Goal: Task Accomplishment & Management: Complete application form

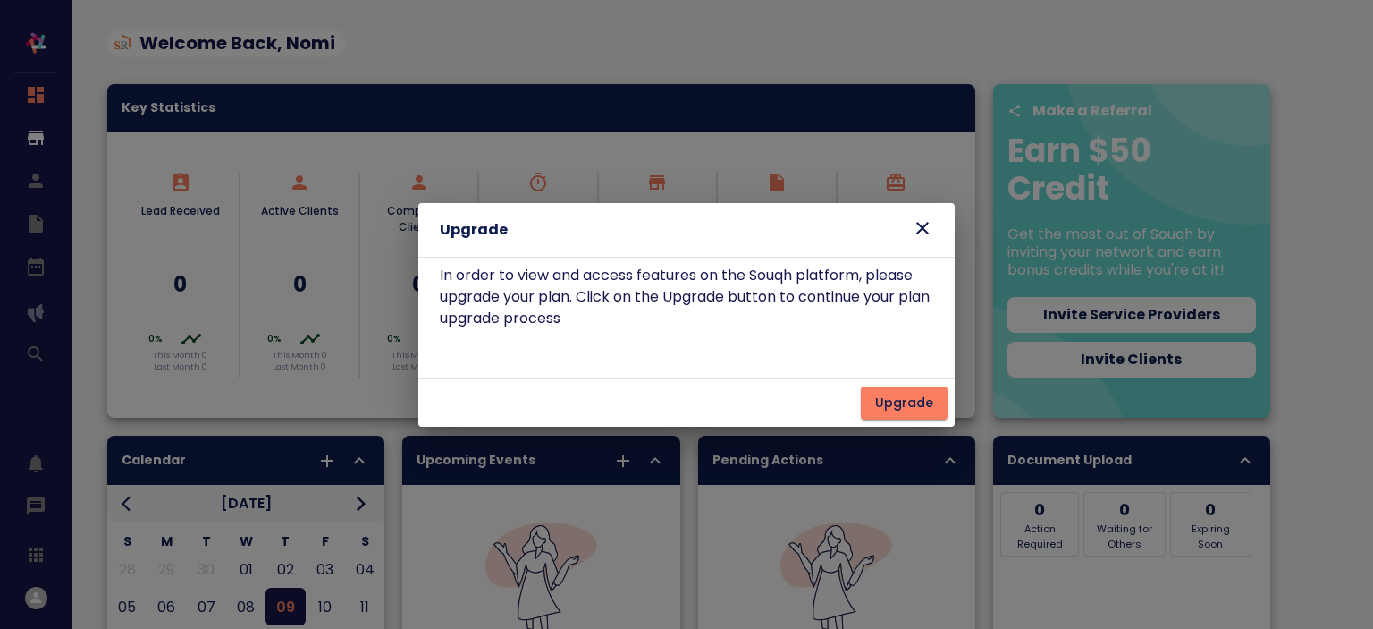
drag, startPoint x: 0, startPoint y: 0, endPoint x: 926, endPoint y: 228, distance: 954.0
click at [926, 228] on icon at bounding box center [922, 227] width 21 height 21
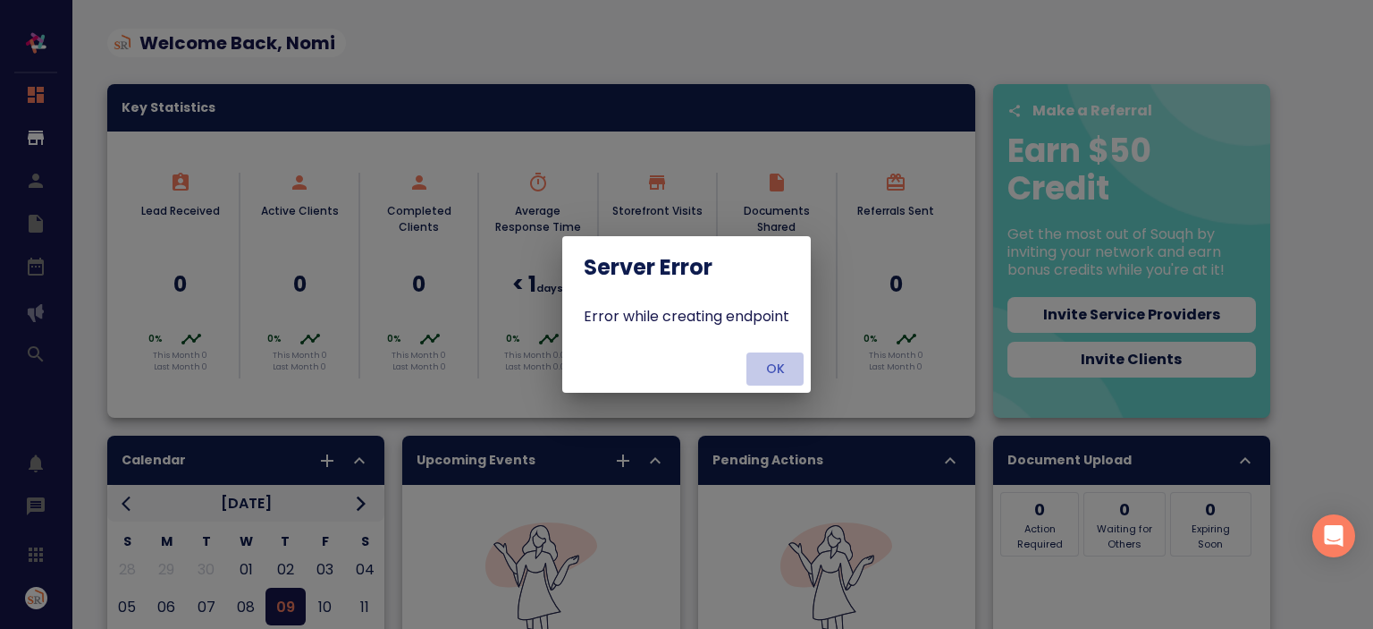
click at [769, 378] on span "OK" at bounding box center [775, 369] width 43 height 22
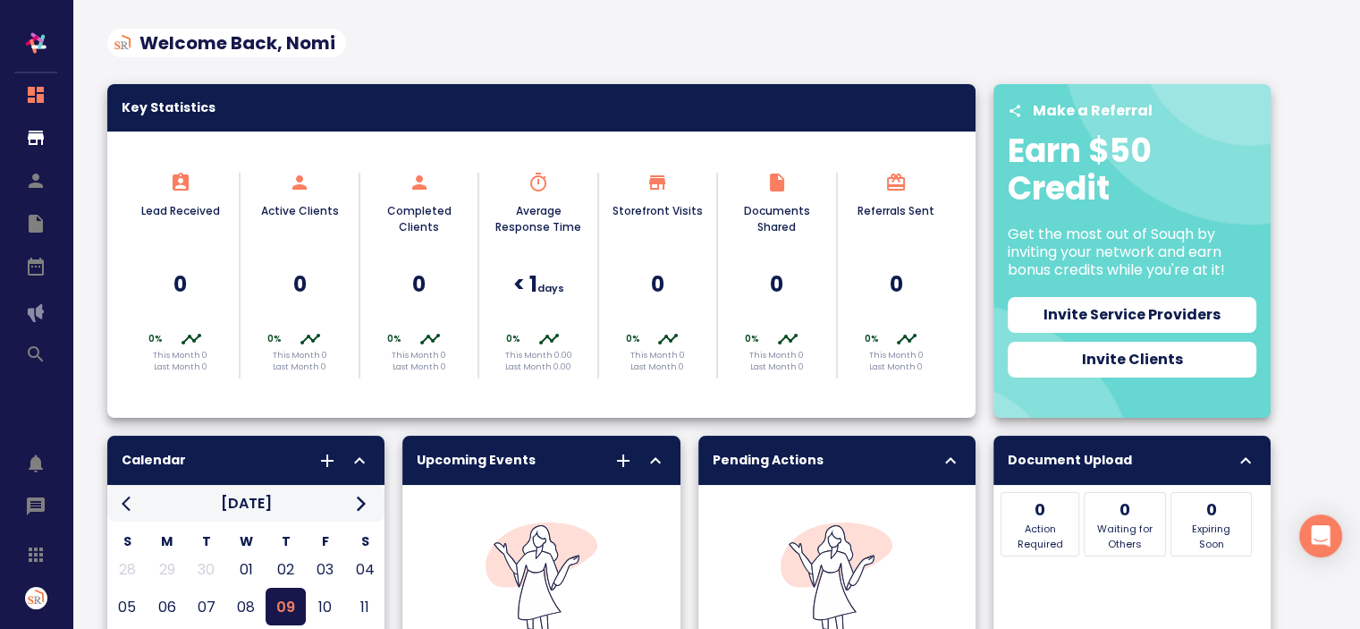
click at [31, 604] on img "button" at bounding box center [36, 598] width 22 height 22
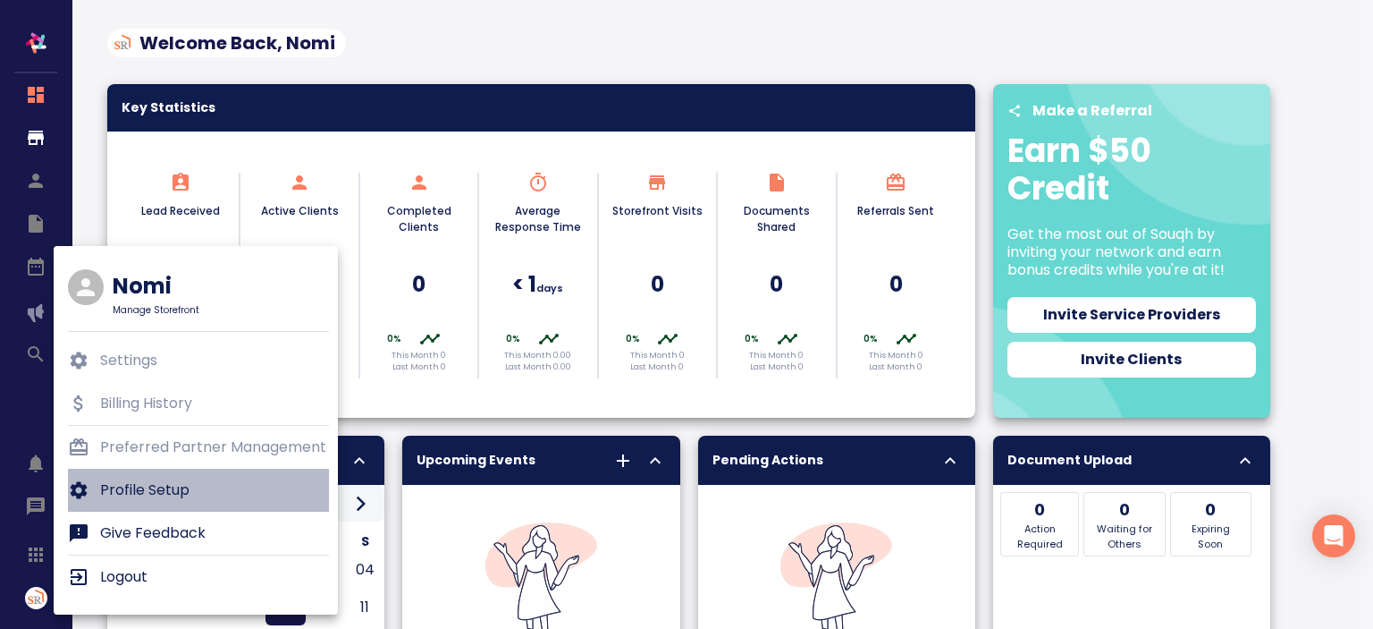
click at [118, 493] on p "Profile Setup" at bounding box center [144, 489] width 89 height 21
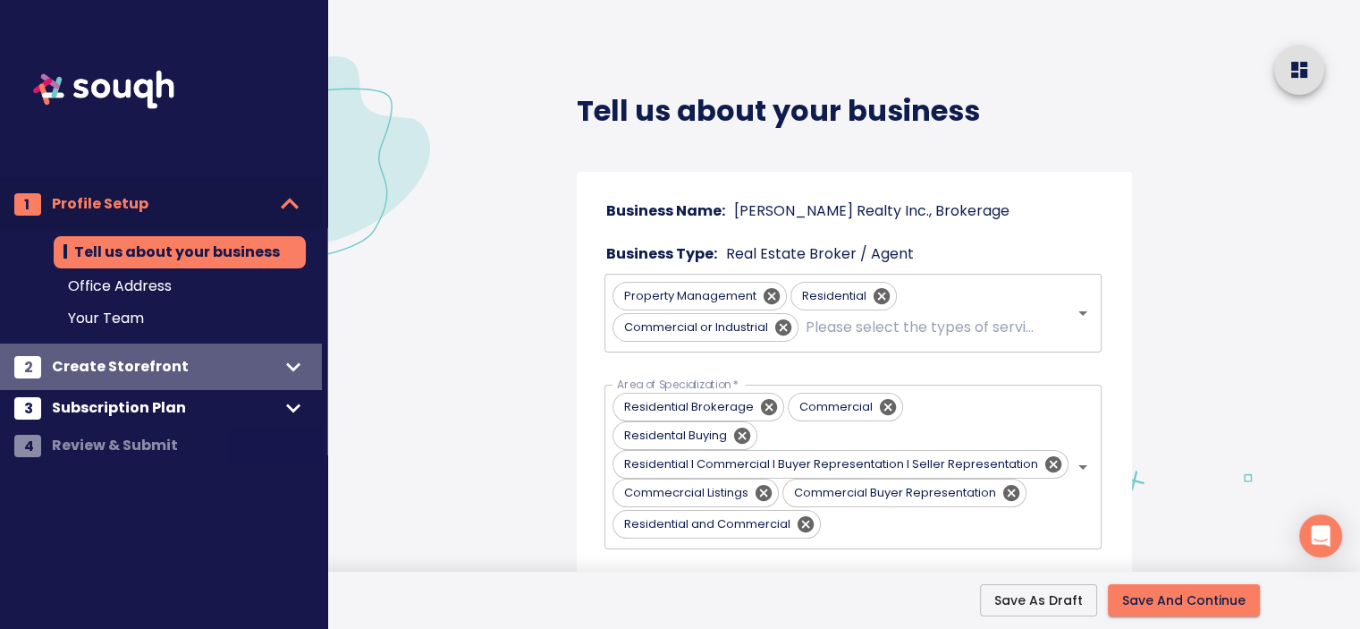
click at [235, 359] on span "Create Storefront" at bounding box center [165, 366] width 227 height 25
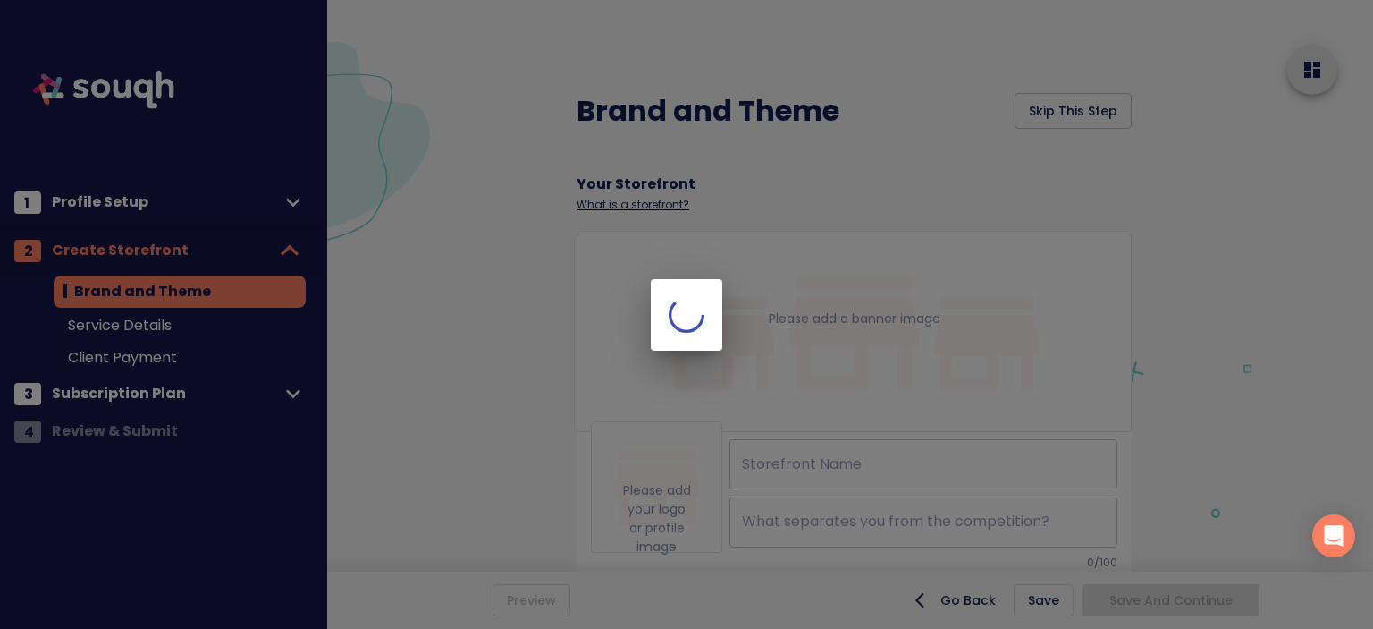
type input "Saigal Realty Inc., Brokerage"
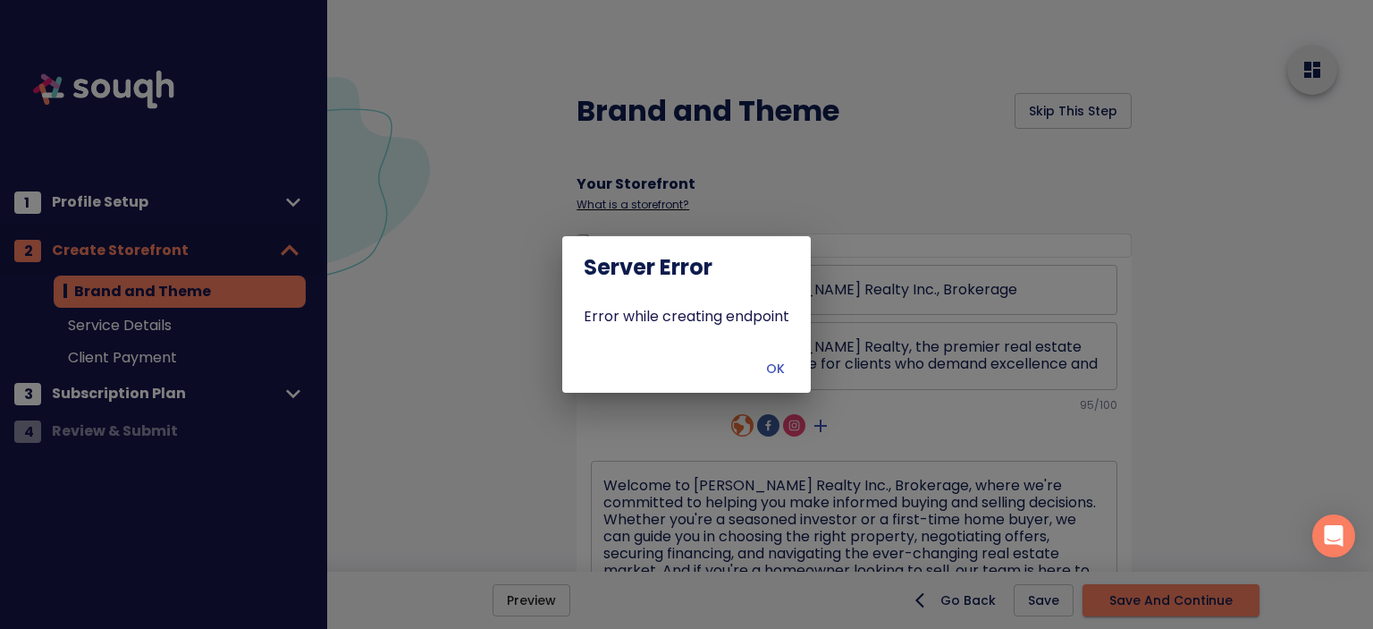
click at [775, 382] on button "OK" at bounding box center [775, 368] width 57 height 33
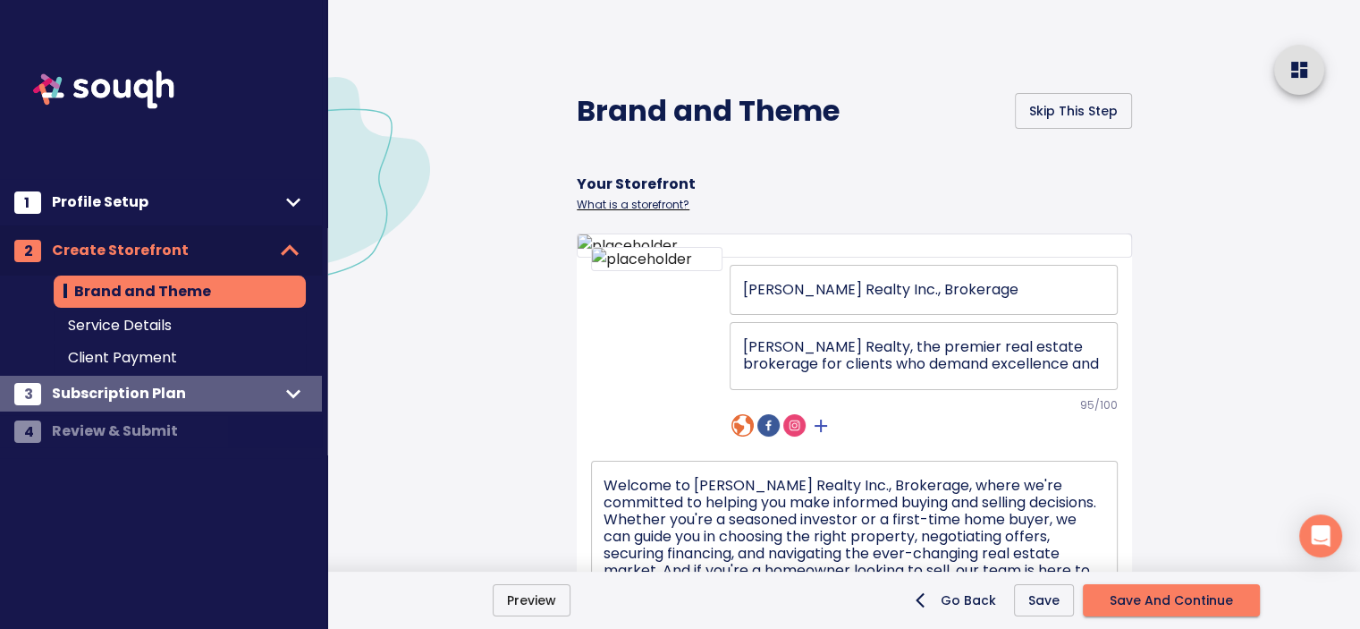
click at [247, 393] on span "Subscription Plan" at bounding box center [165, 393] width 227 height 25
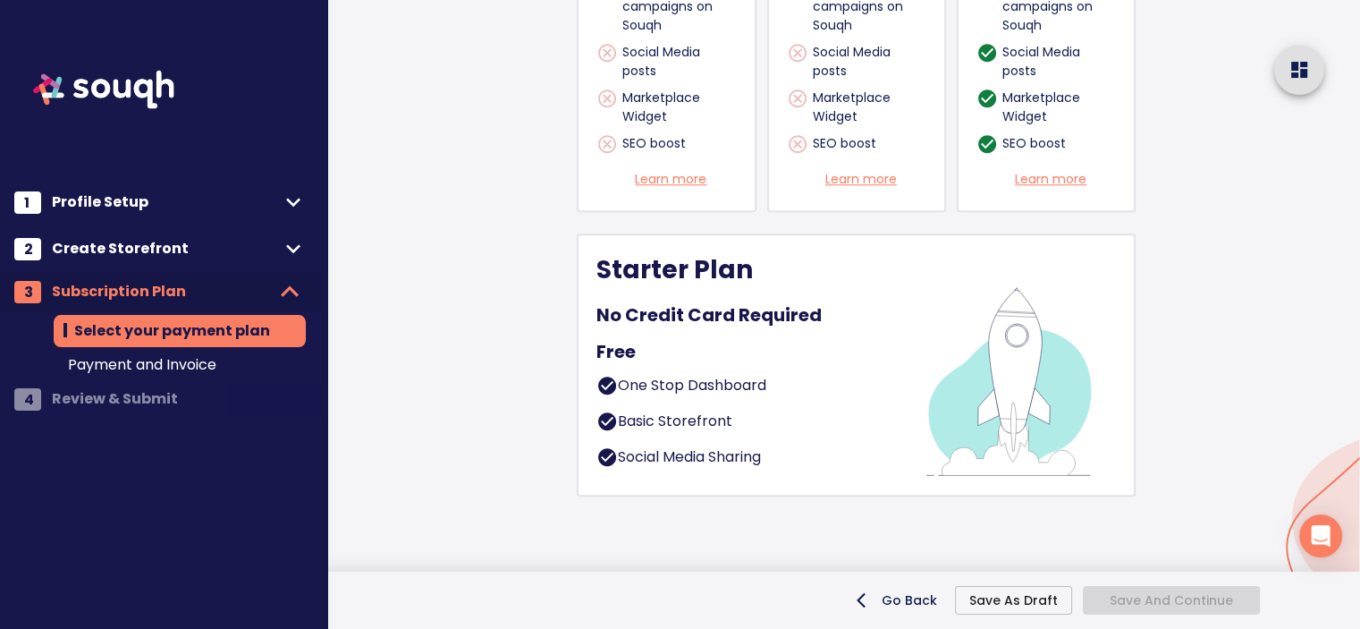
scroll to position [1538, 0]
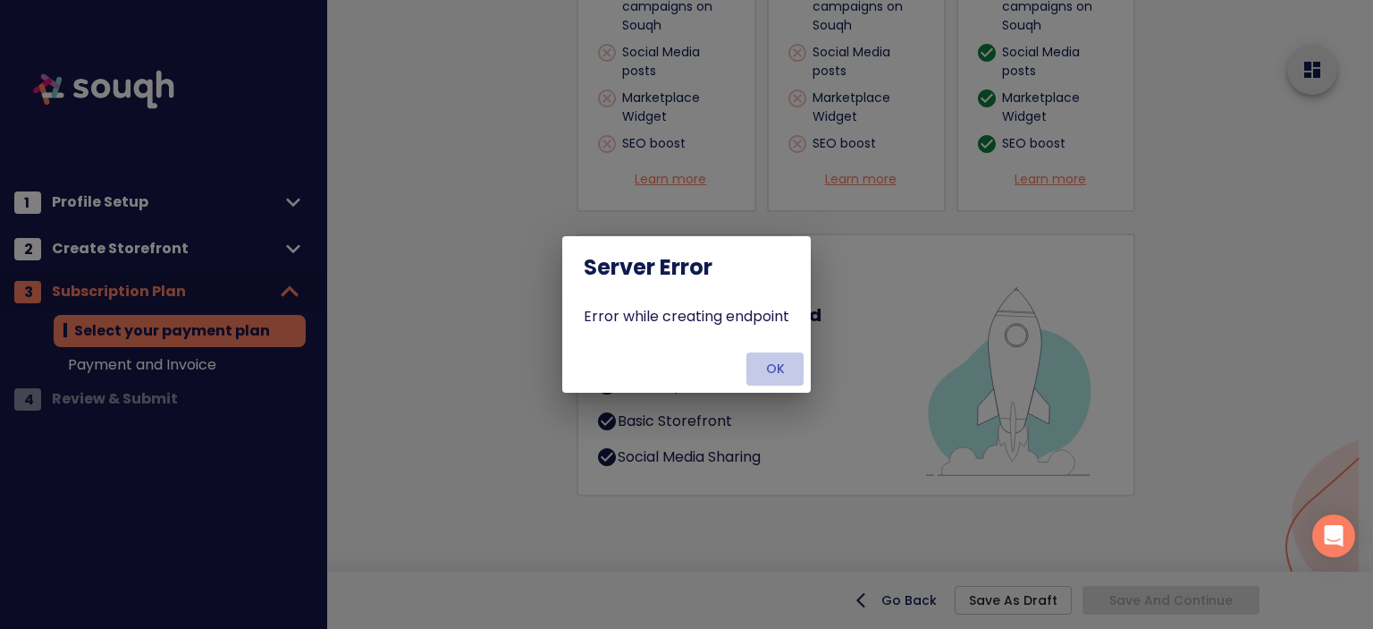
click at [776, 365] on span "OK" at bounding box center [775, 369] width 43 height 22
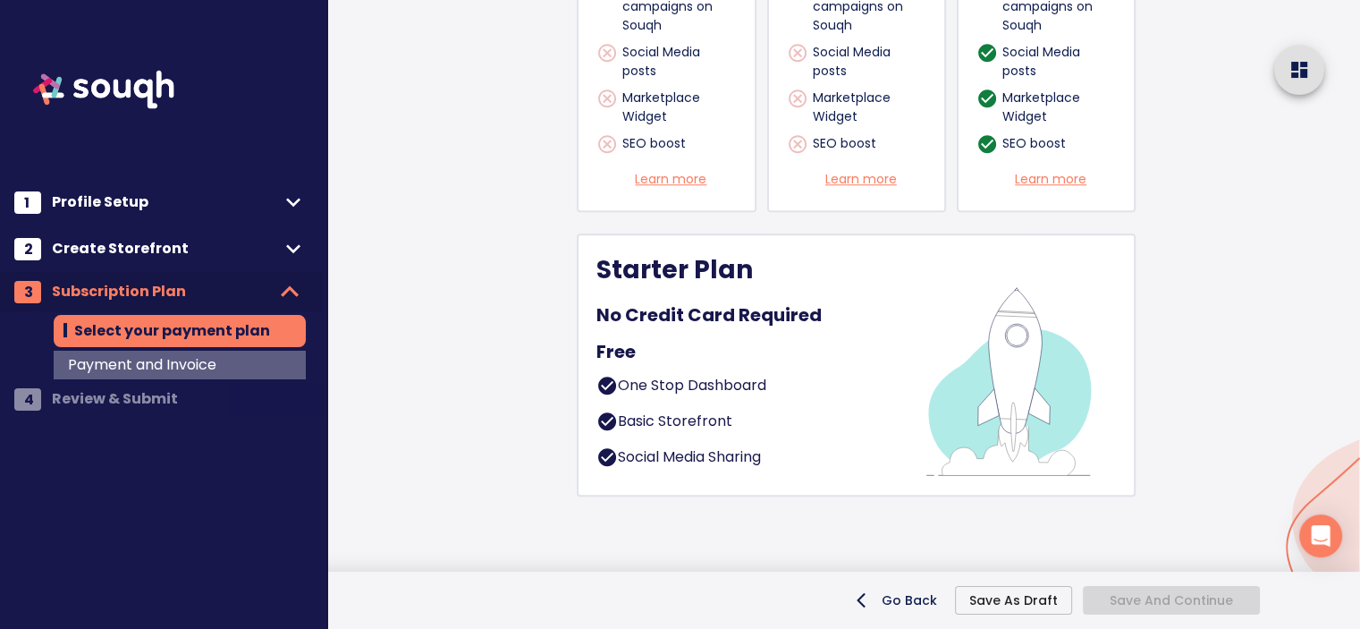
click at [224, 366] on span "Payment and Invoice" at bounding box center [180, 364] width 224 height 21
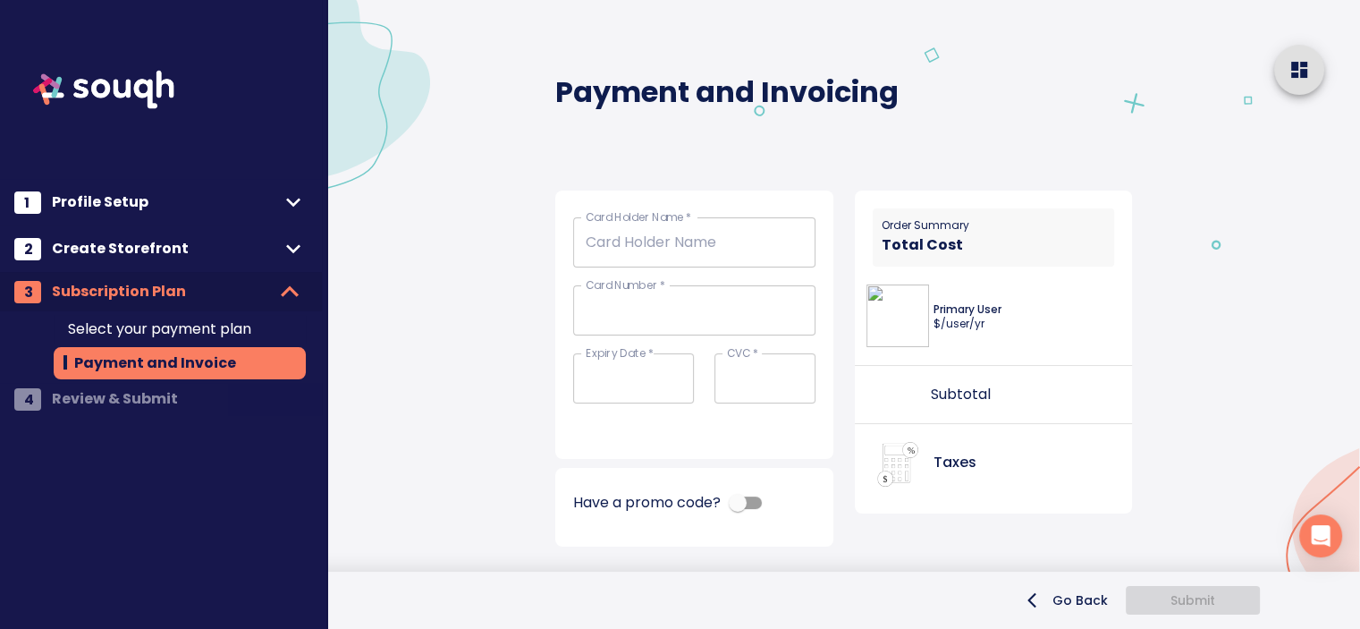
scroll to position [18, 0]
click at [153, 337] on span "Select your payment plan" at bounding box center [180, 328] width 224 height 21
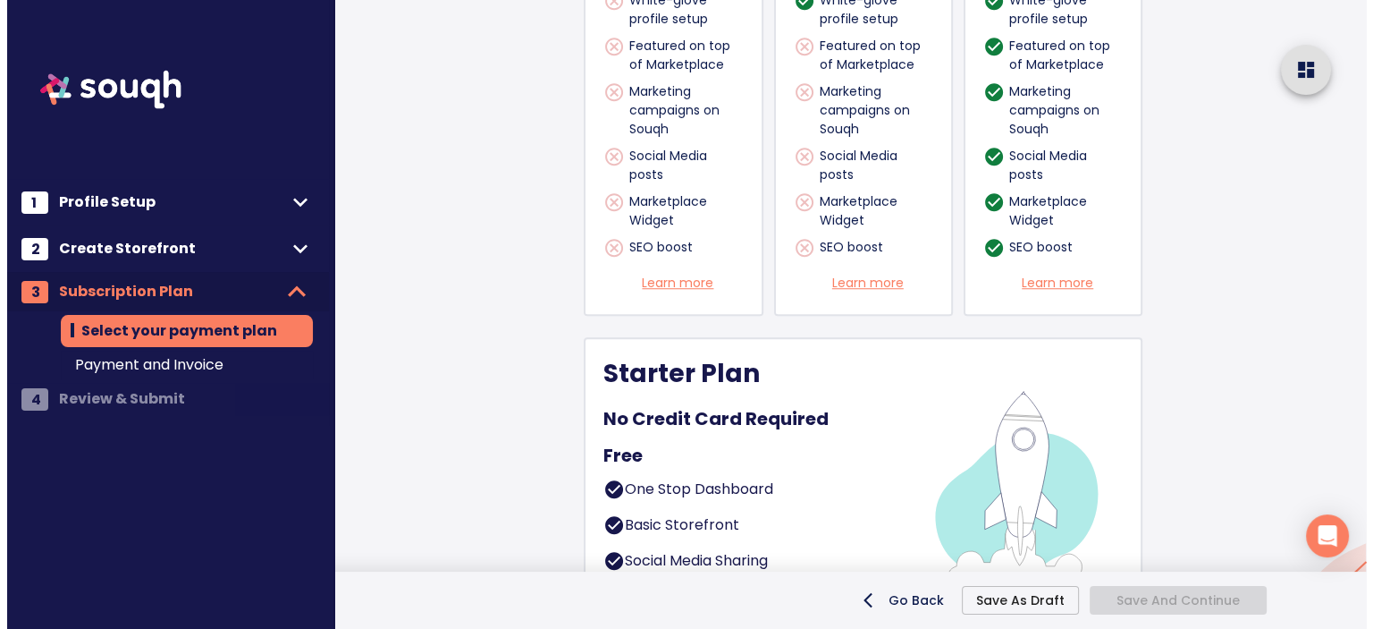
scroll to position [1538, 0]
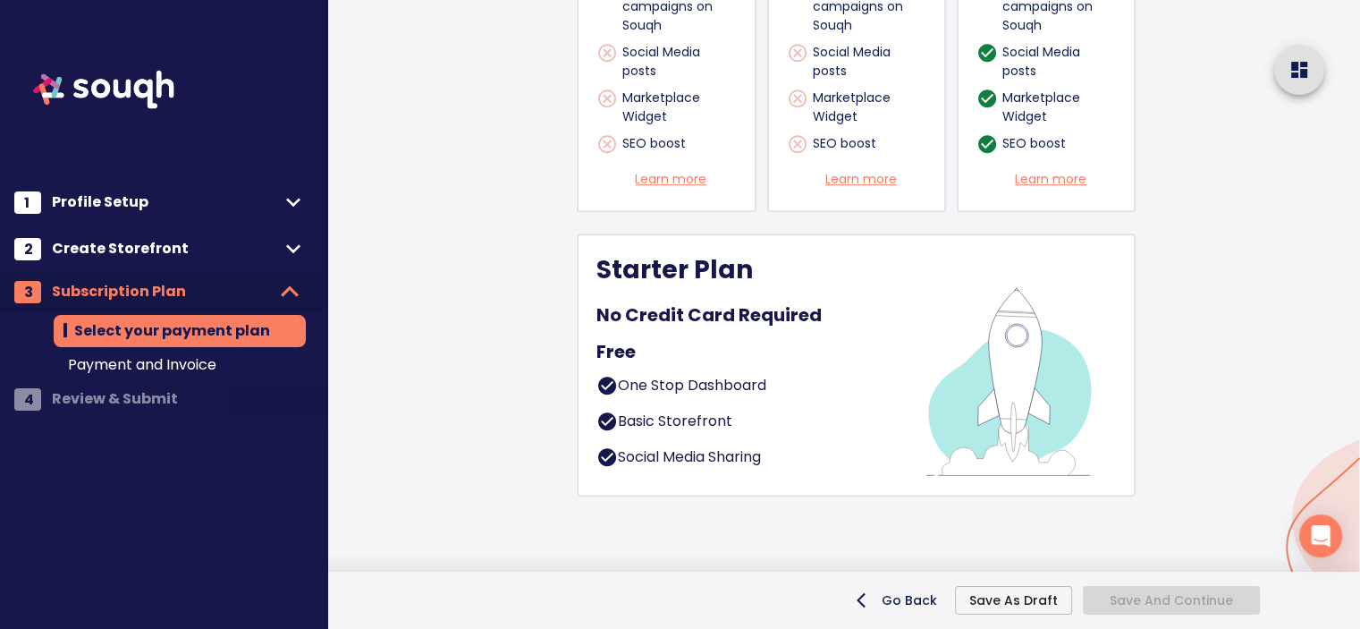
click at [967, 365] on img at bounding box center [1008, 365] width 216 height 224
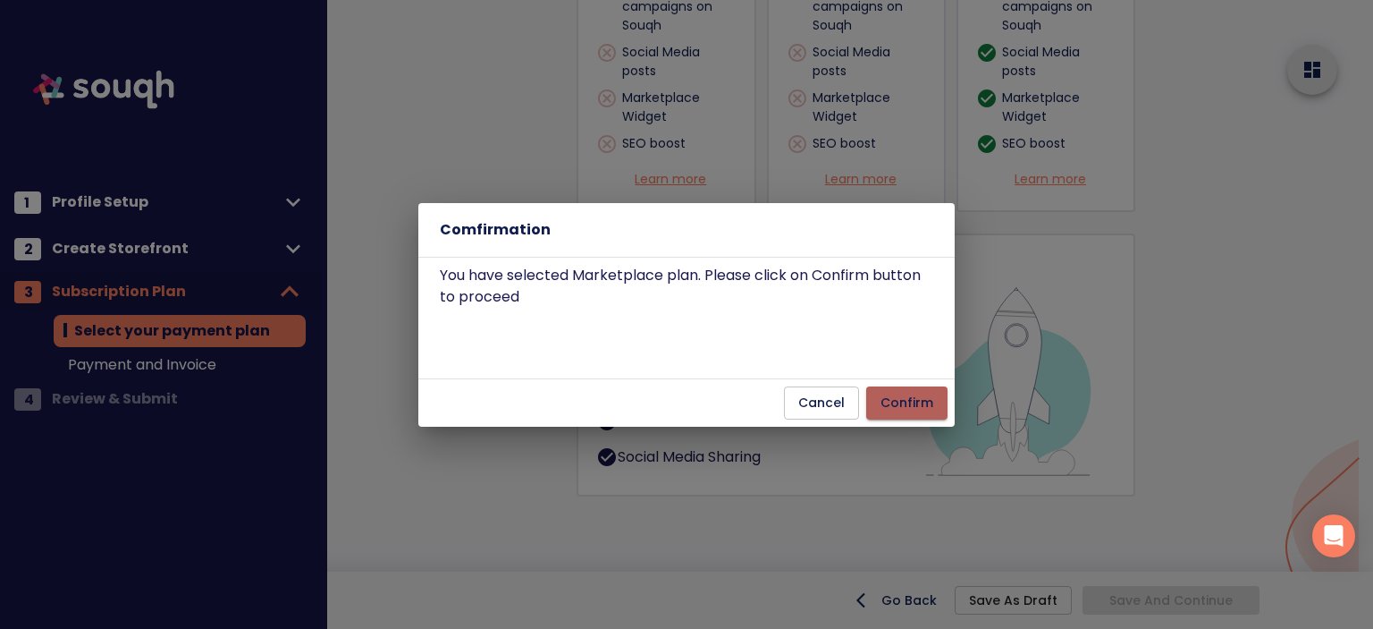
click at [927, 406] on span "Confirm" at bounding box center [907, 403] width 53 height 22
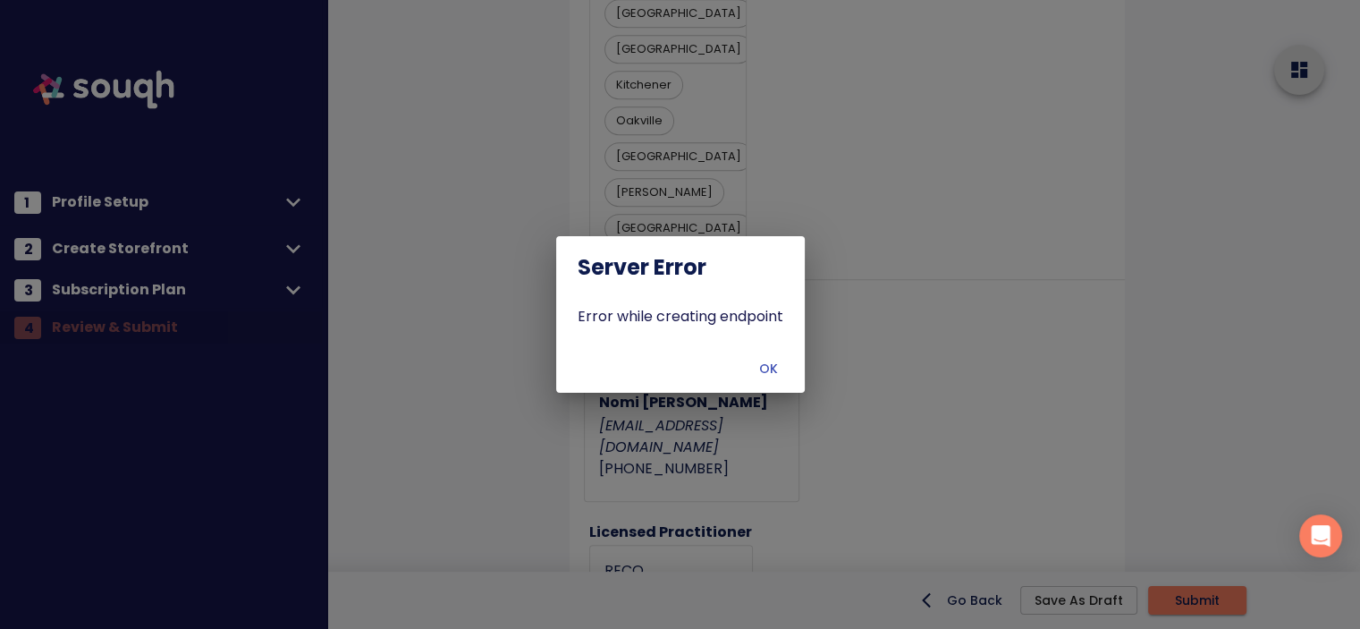
scroll to position [1840, 0]
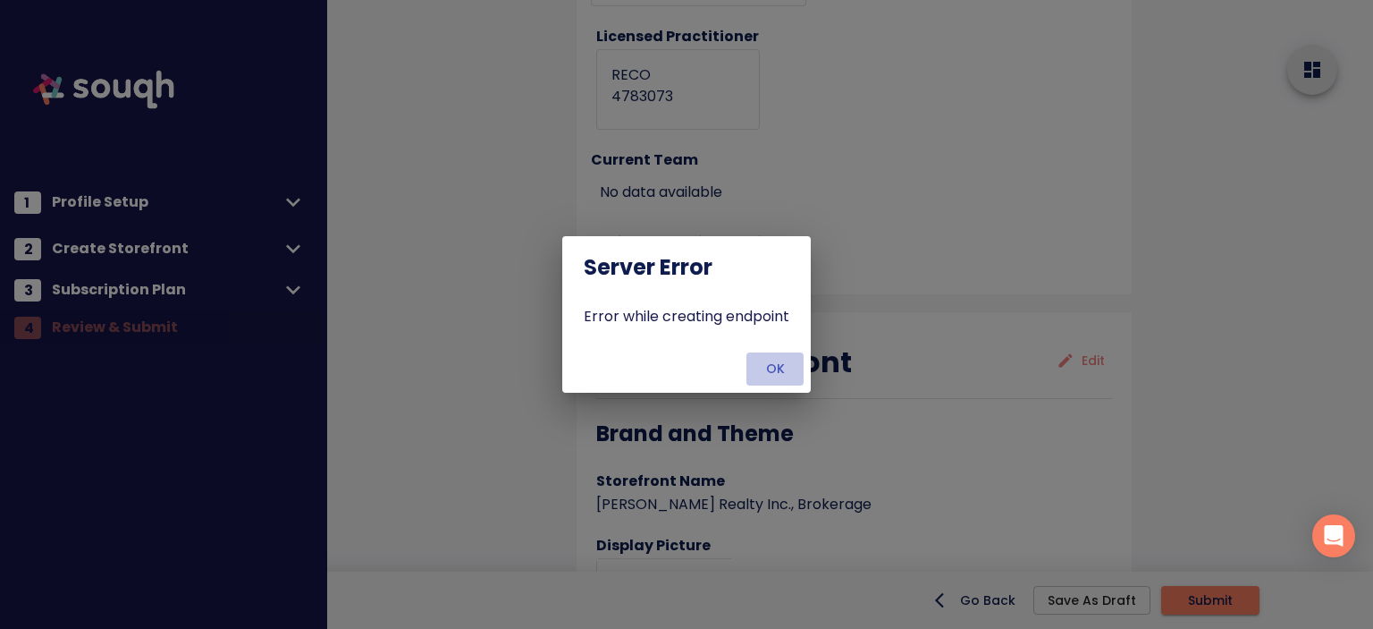
click at [769, 373] on span "OK" at bounding box center [775, 369] width 43 height 22
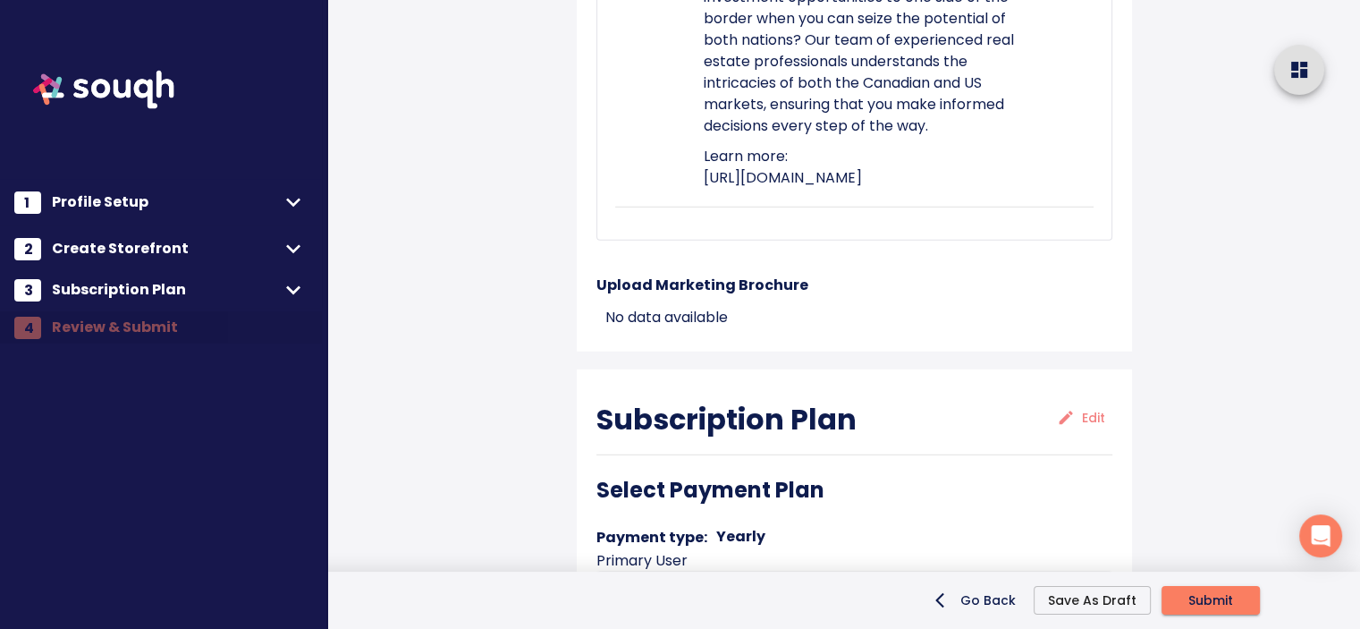
scroll to position [5266, 0]
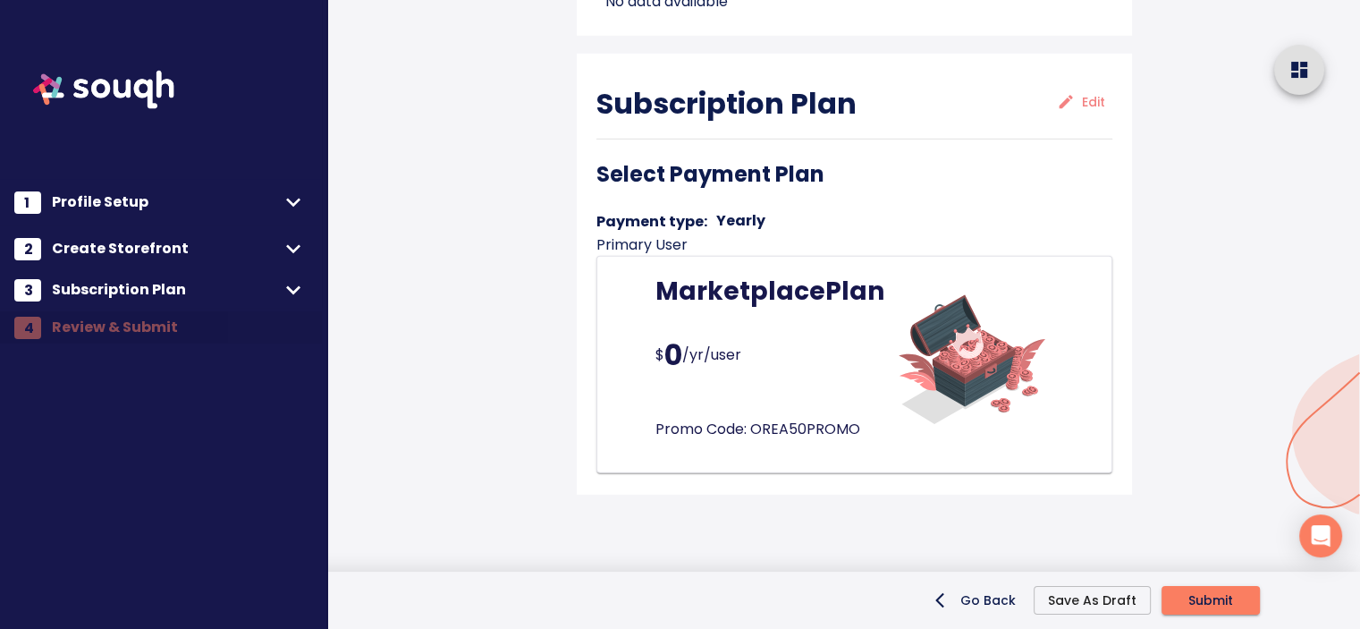
click at [1221, 592] on span "Submit" at bounding box center [1210, 600] width 45 height 22
